Goal: Task Accomplishment & Management: Manage account settings

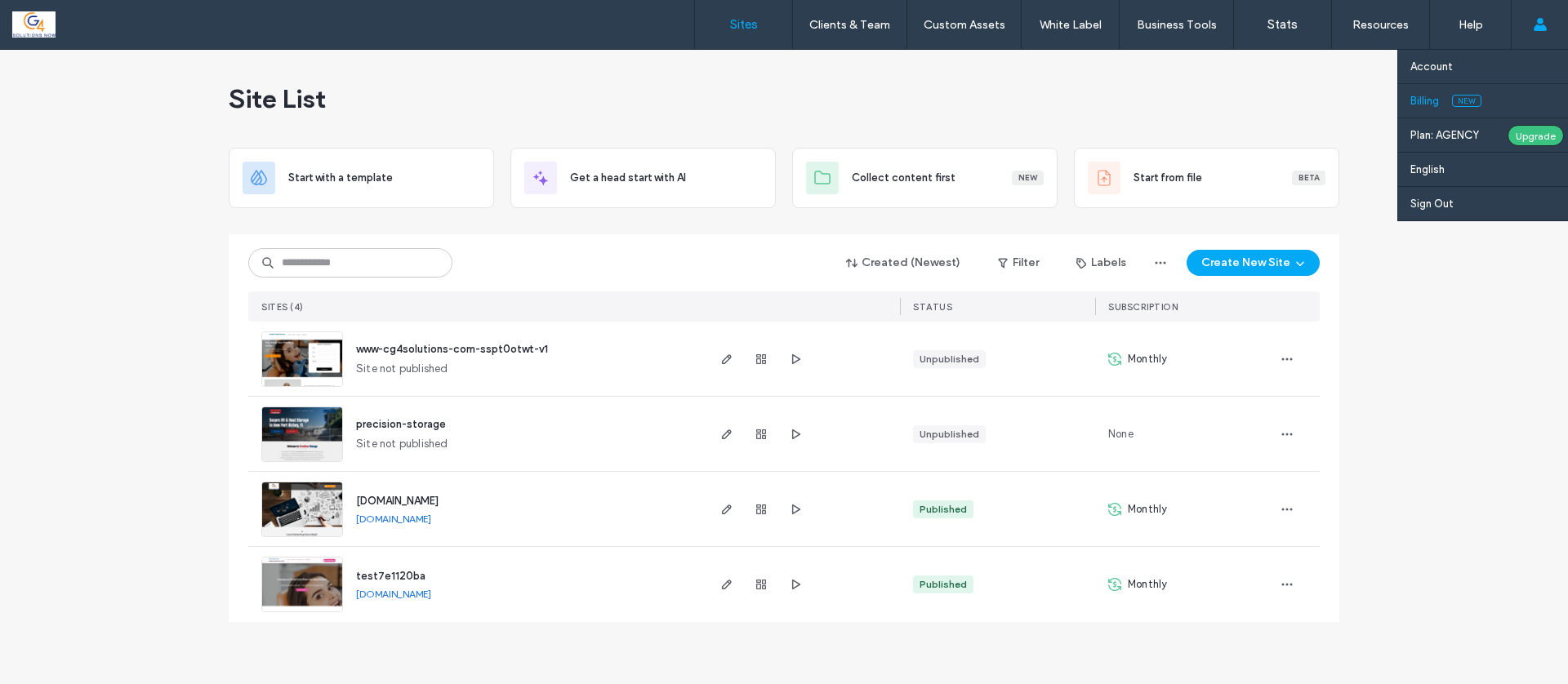
click at [1439, 106] on label "Billing" at bounding box center [1425, 101] width 29 height 12
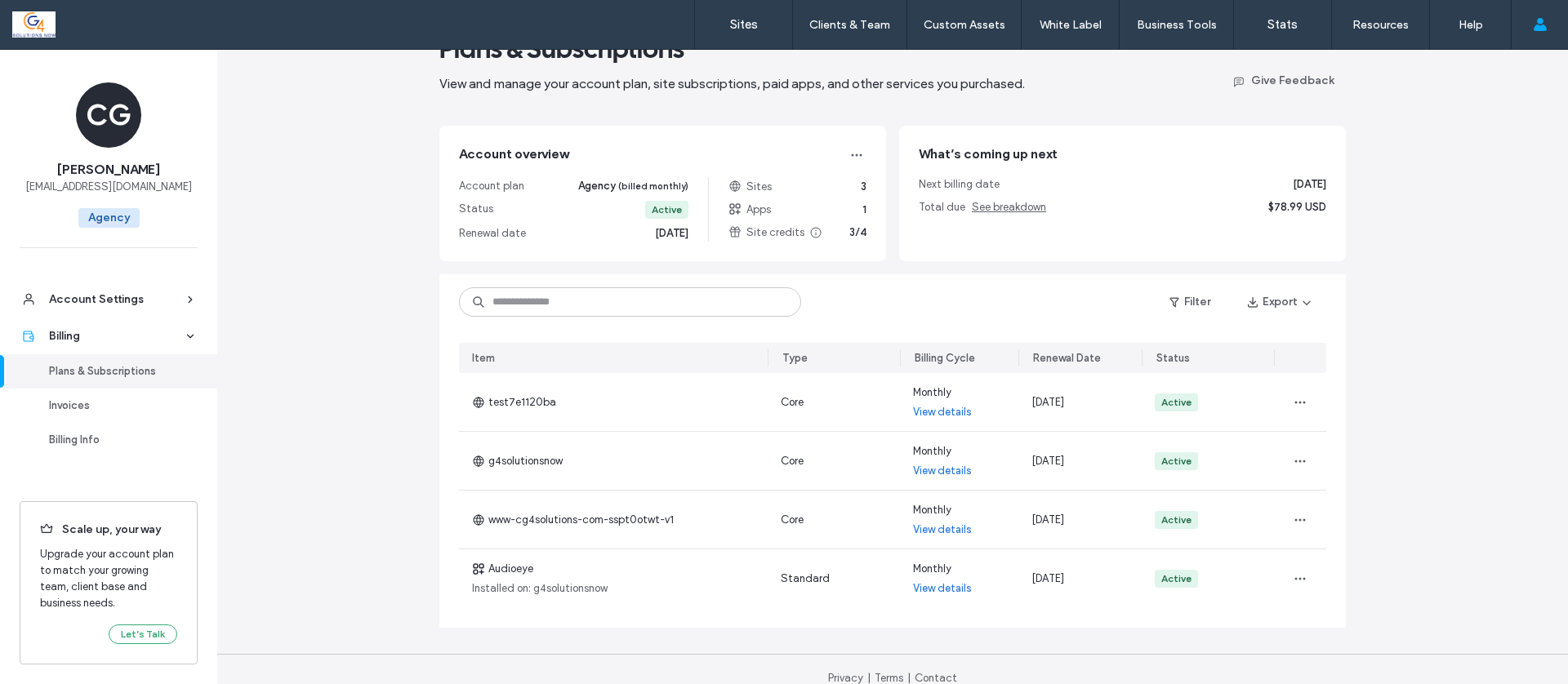
scroll to position [68, 0]
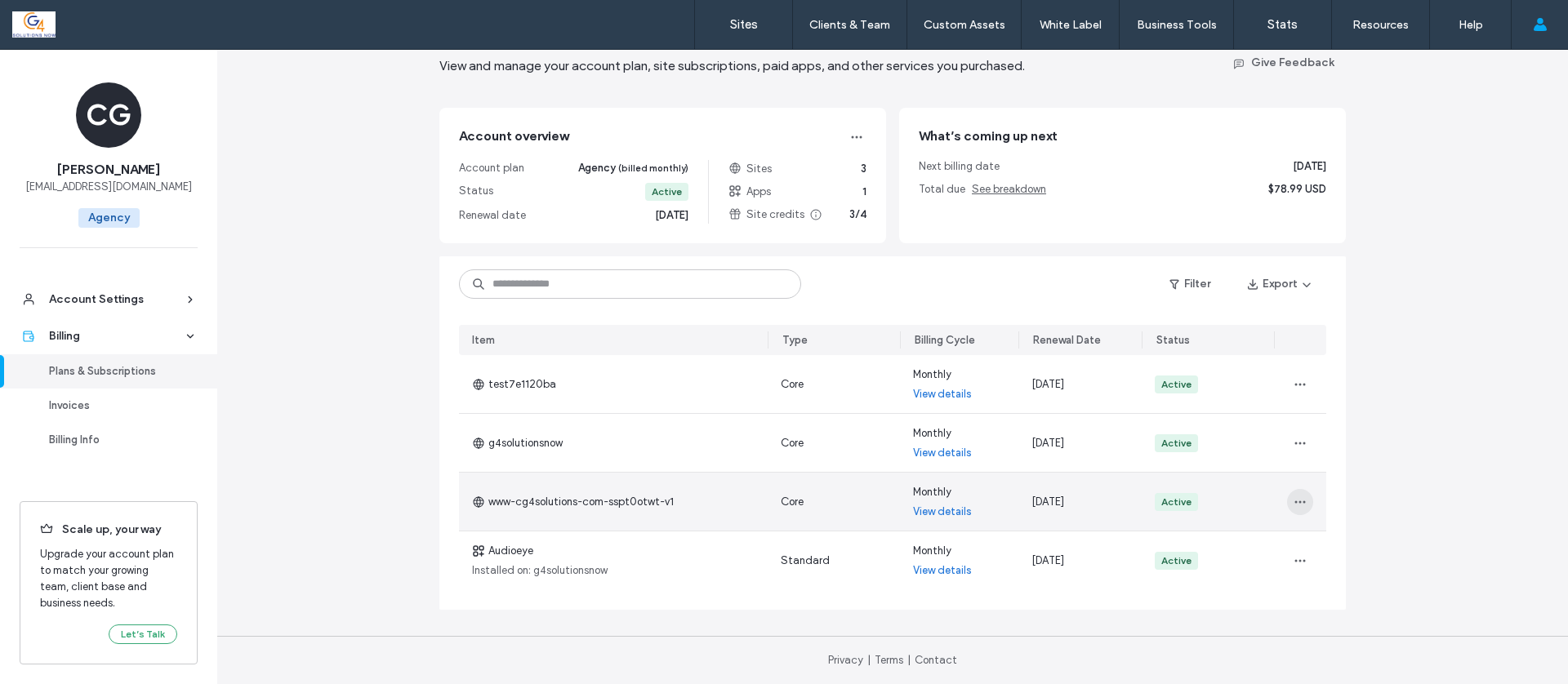
click at [1293, 504] on icon "button" at bounding box center [1300, 502] width 13 height 13
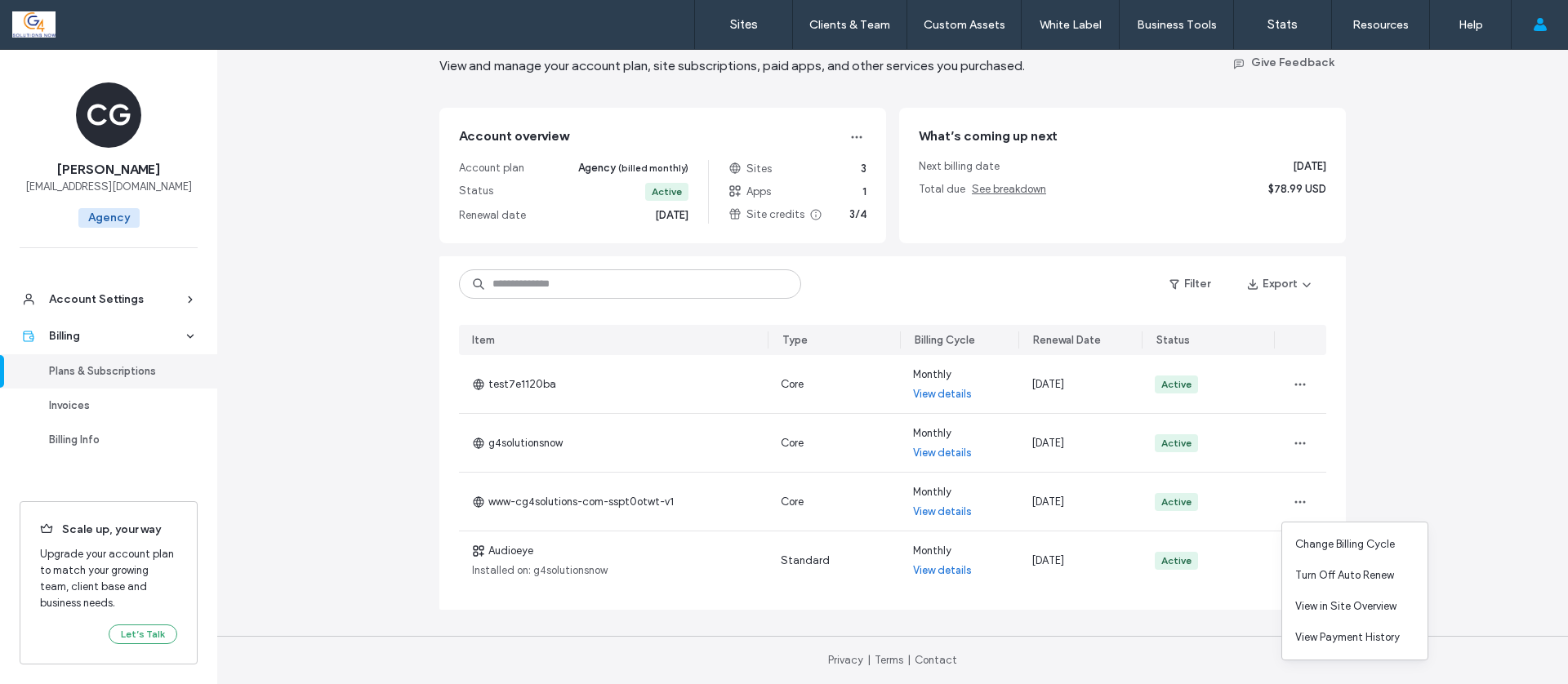
click at [1392, 484] on div "Plans & Subscriptions View and manage your account plan, site subscriptions, pa…" at bounding box center [892, 333] width 1350 height 702
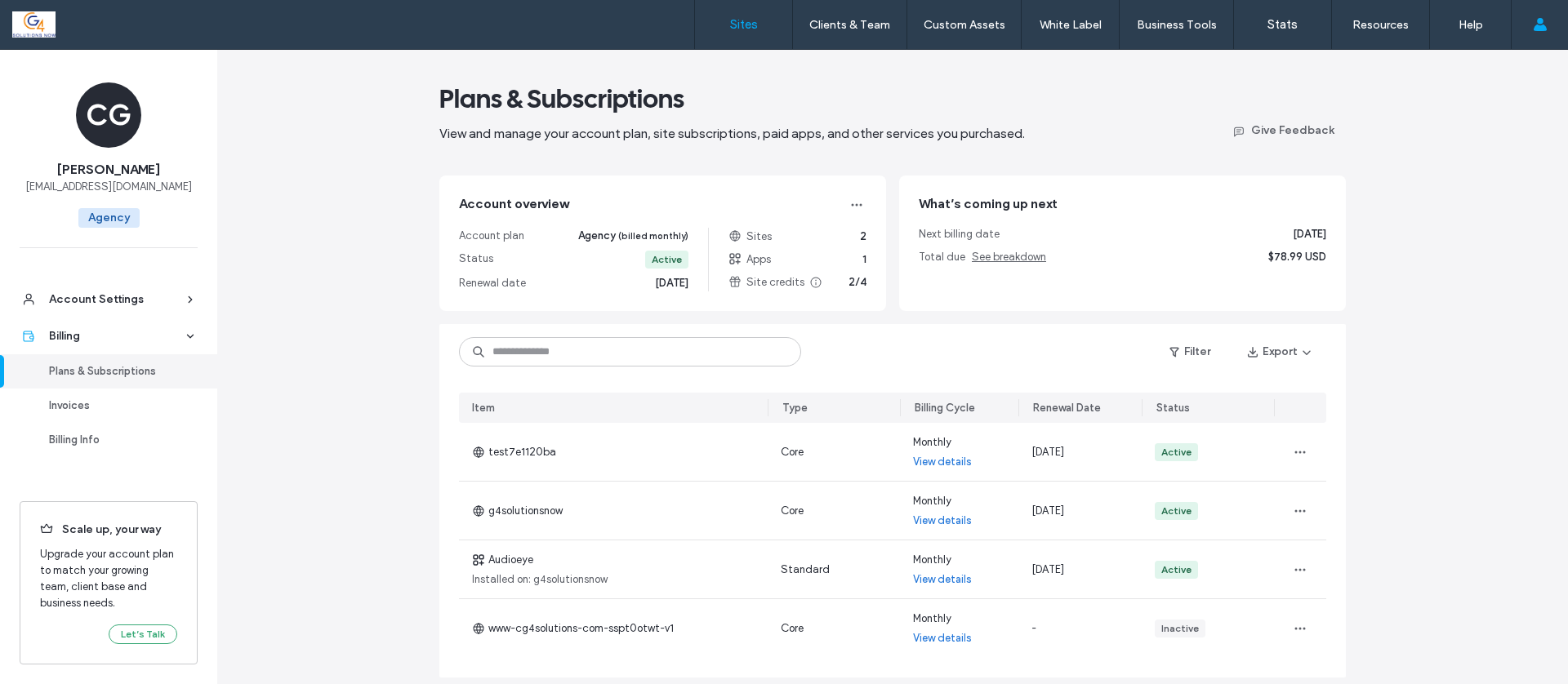
click at [749, 26] on label "Sites" at bounding box center [744, 25] width 28 height 15
